Goal: Transaction & Acquisition: Purchase product/service

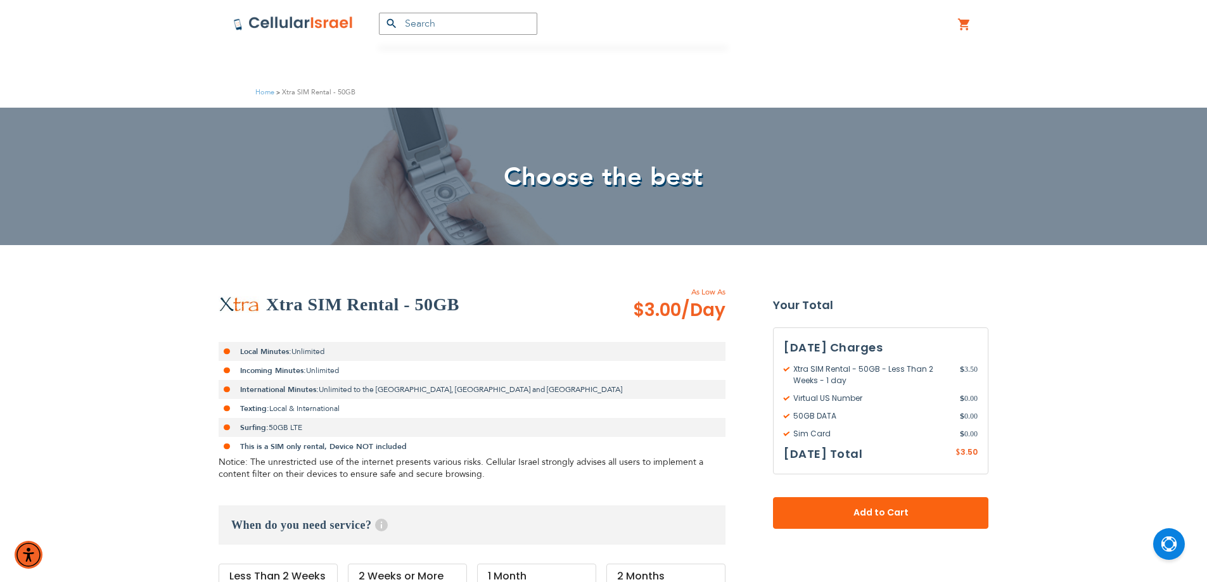
scroll to position [253, 0]
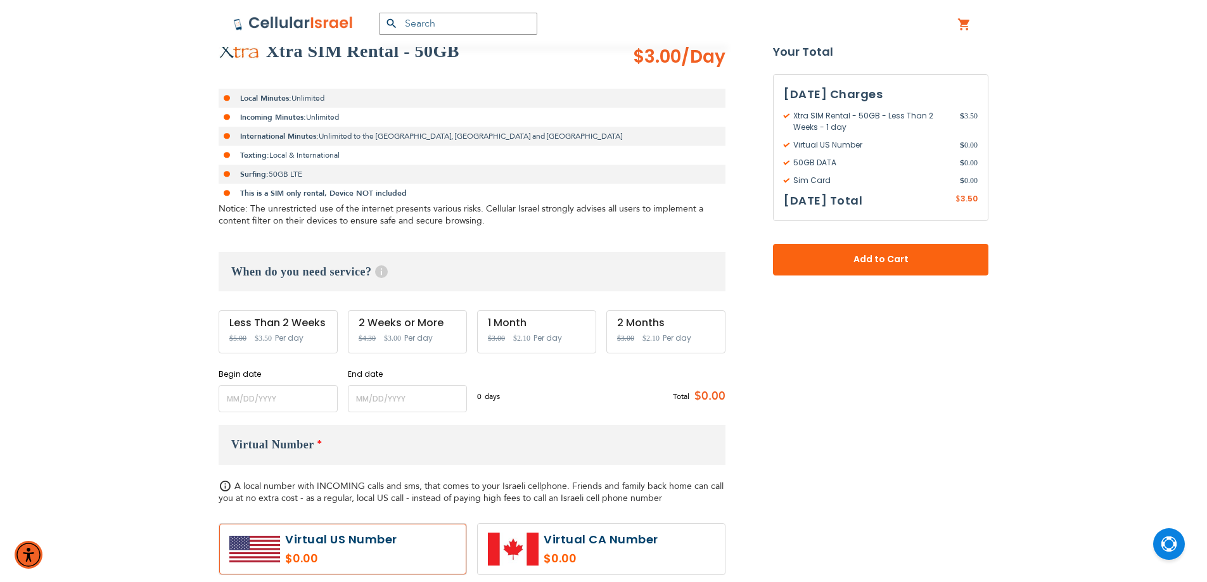
click at [298, 28] on img at bounding box center [293, 23] width 120 height 15
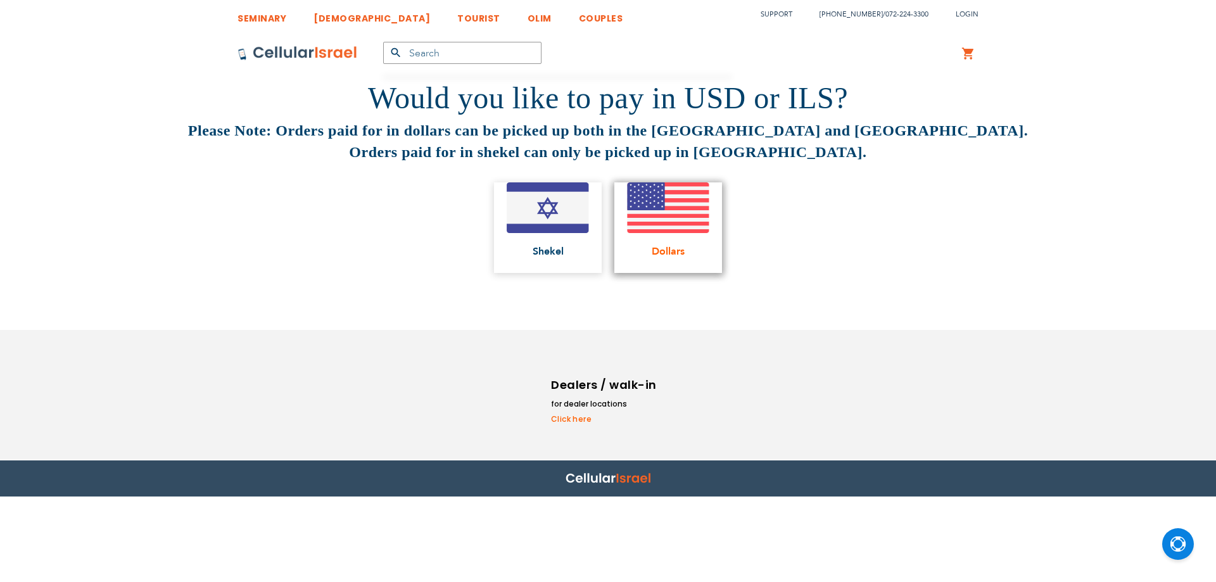
click at [693, 227] on img at bounding box center [668, 207] width 82 height 51
